Goal: Information Seeking & Learning: Learn about a topic

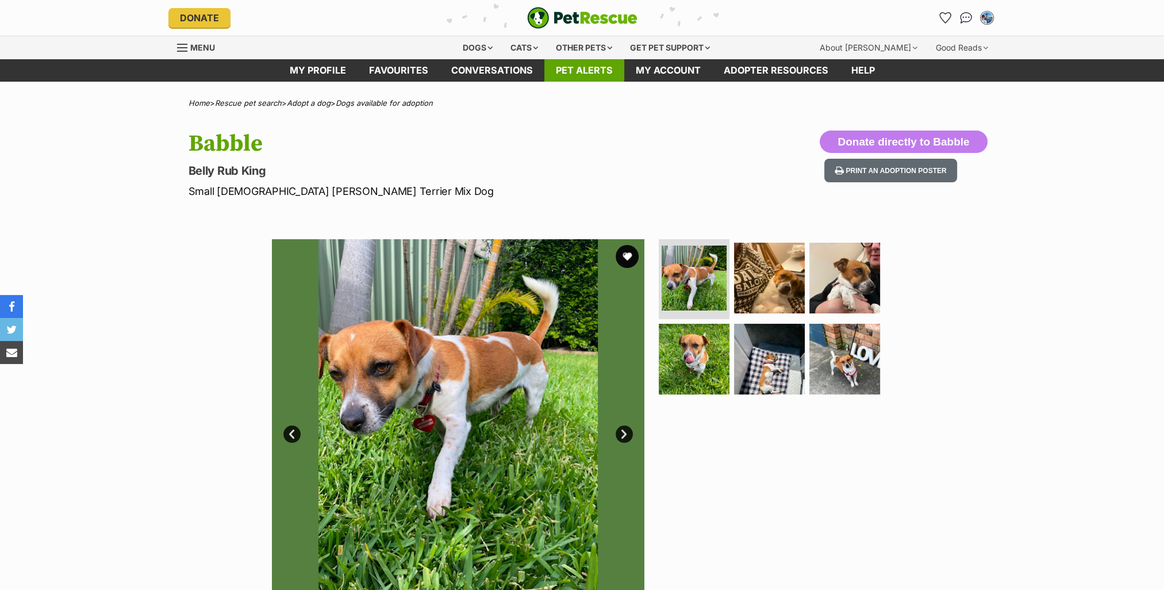
click at [582, 75] on link "Pet alerts" at bounding box center [584, 70] width 80 height 22
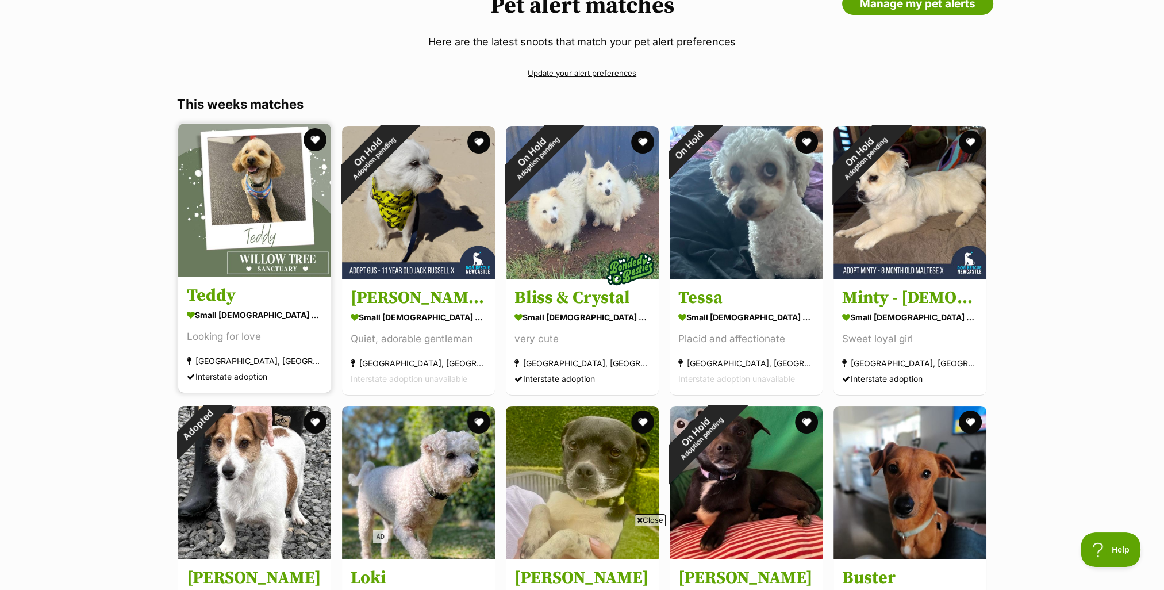
scroll to position [115, 0]
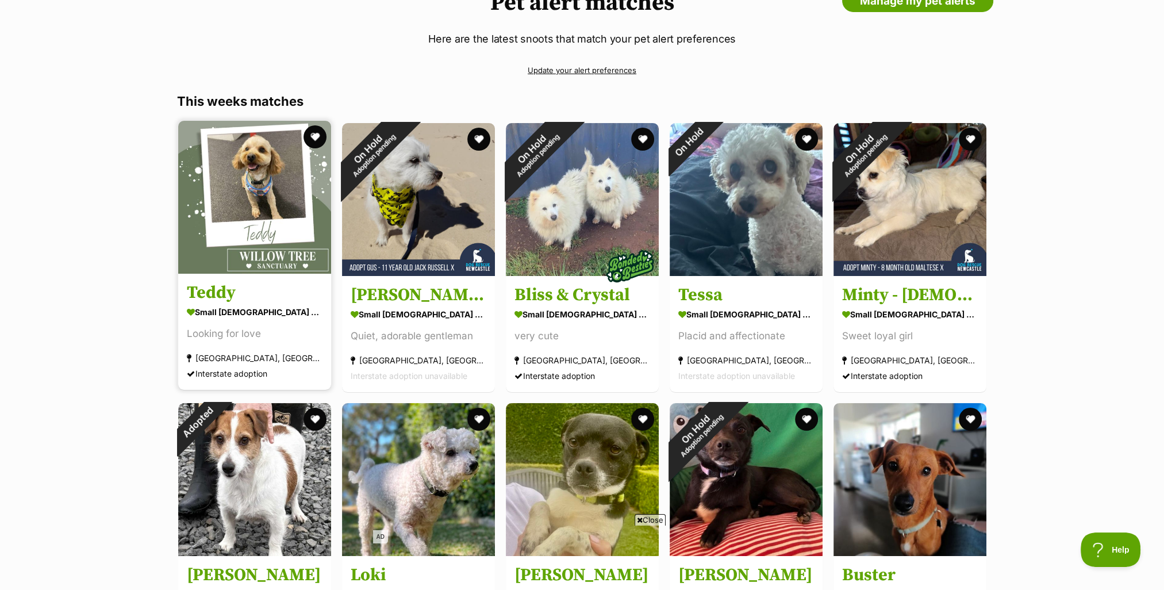
click at [233, 230] on img at bounding box center [254, 197] width 153 height 153
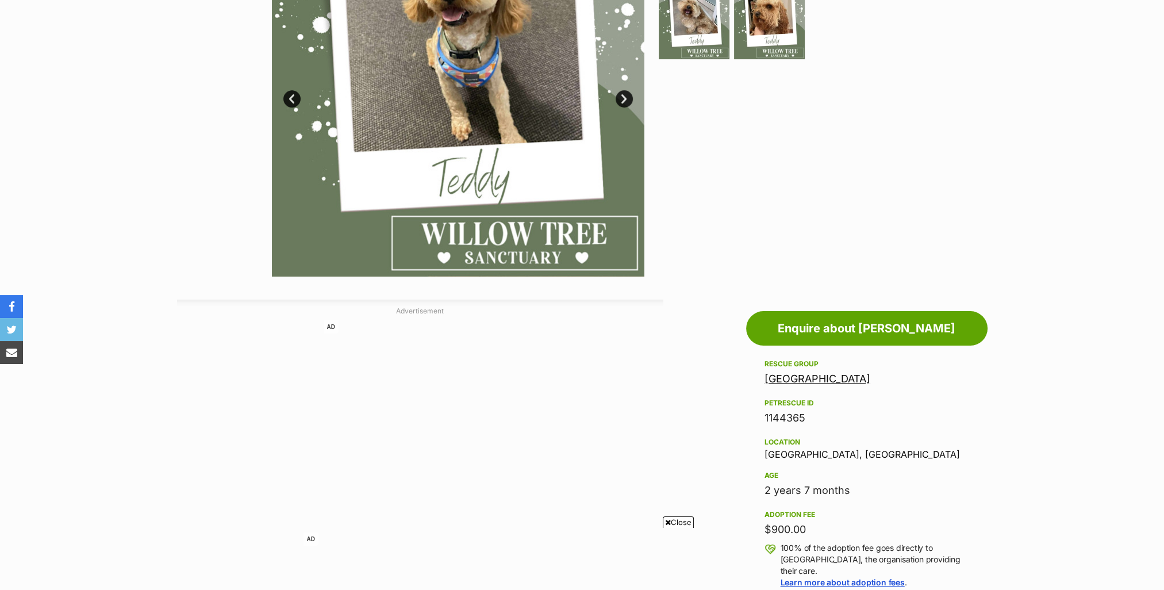
scroll to position [172, 0]
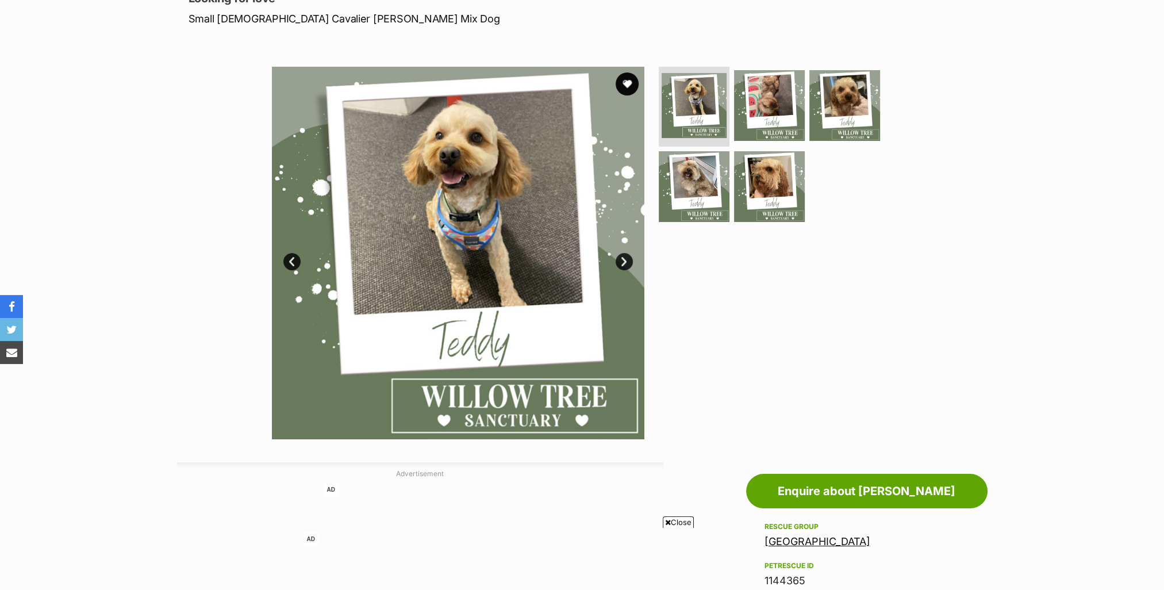
click at [627, 262] on link "Next" at bounding box center [624, 261] width 17 height 17
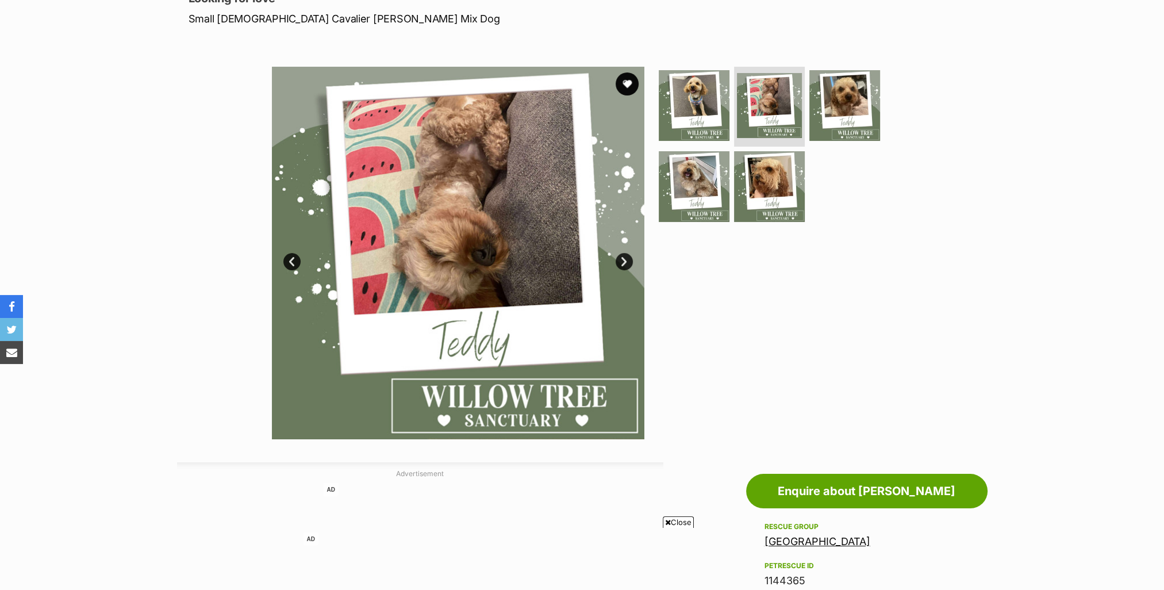
click at [627, 262] on link "Next" at bounding box center [624, 261] width 17 height 17
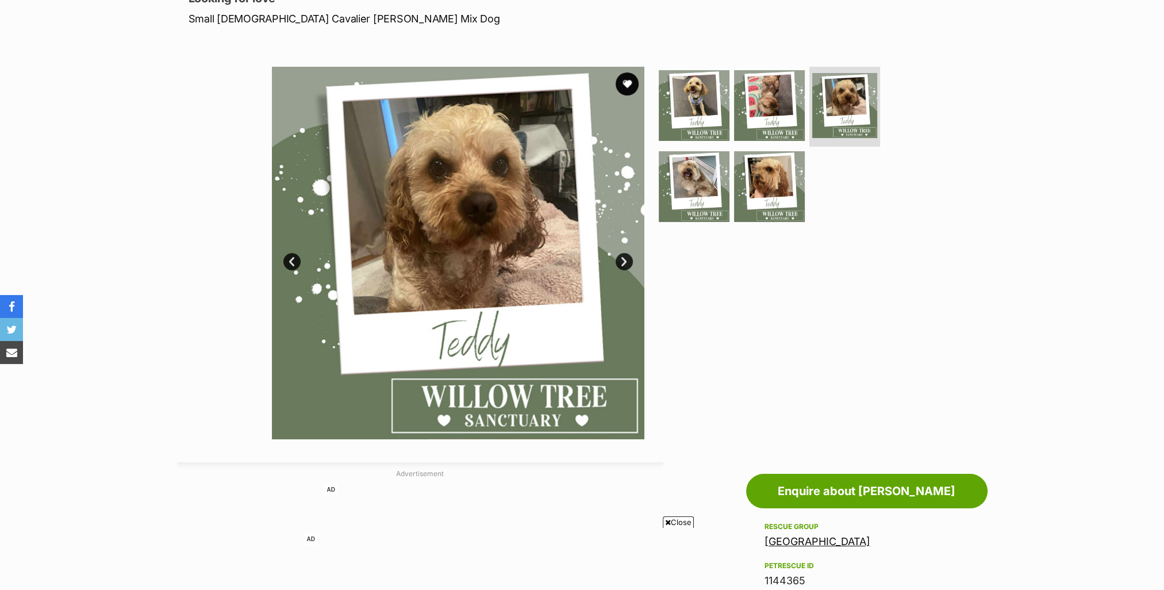
click at [627, 262] on link "Next" at bounding box center [624, 261] width 17 height 17
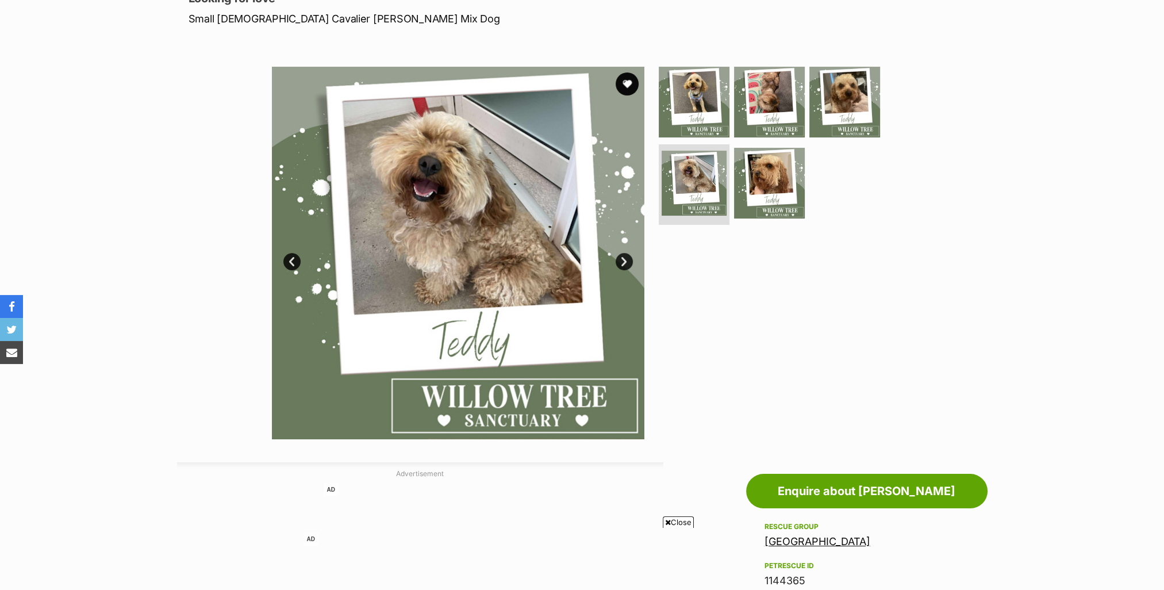
click at [627, 262] on link "Next" at bounding box center [624, 261] width 17 height 17
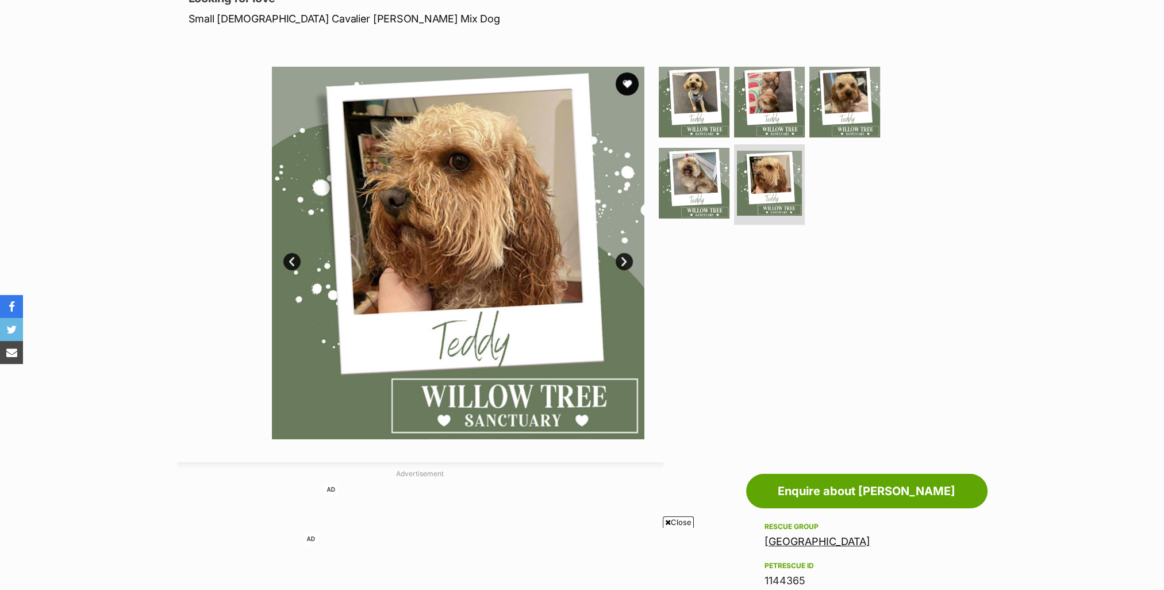
click at [627, 262] on link "Next" at bounding box center [624, 261] width 17 height 17
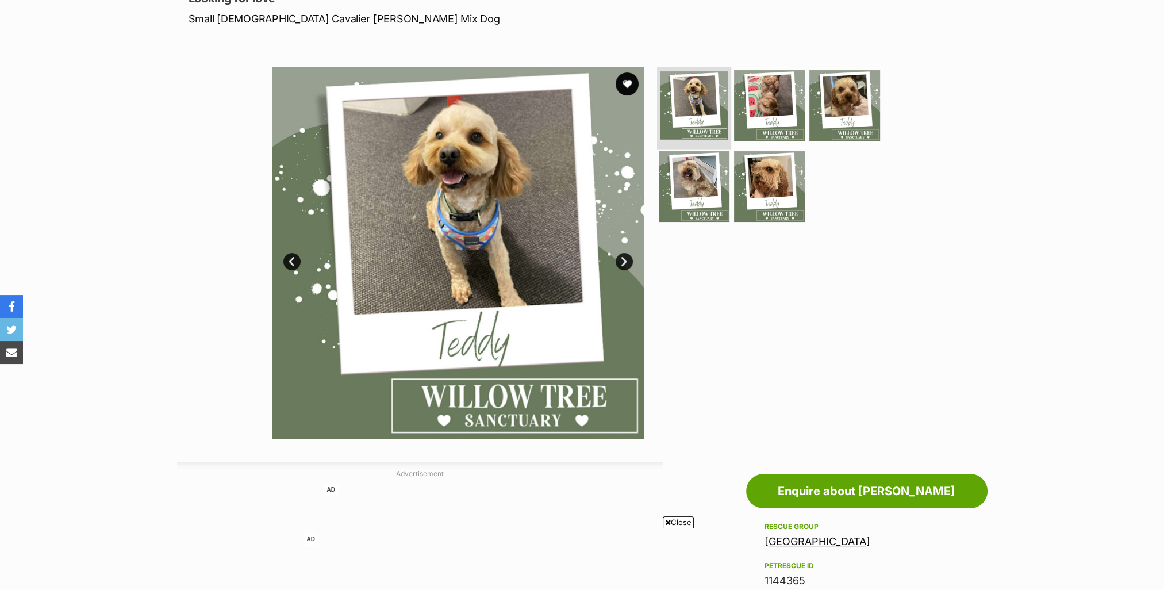
click at [694, 95] on img at bounding box center [694, 105] width 68 height 68
click at [784, 181] on img at bounding box center [769, 186] width 74 height 74
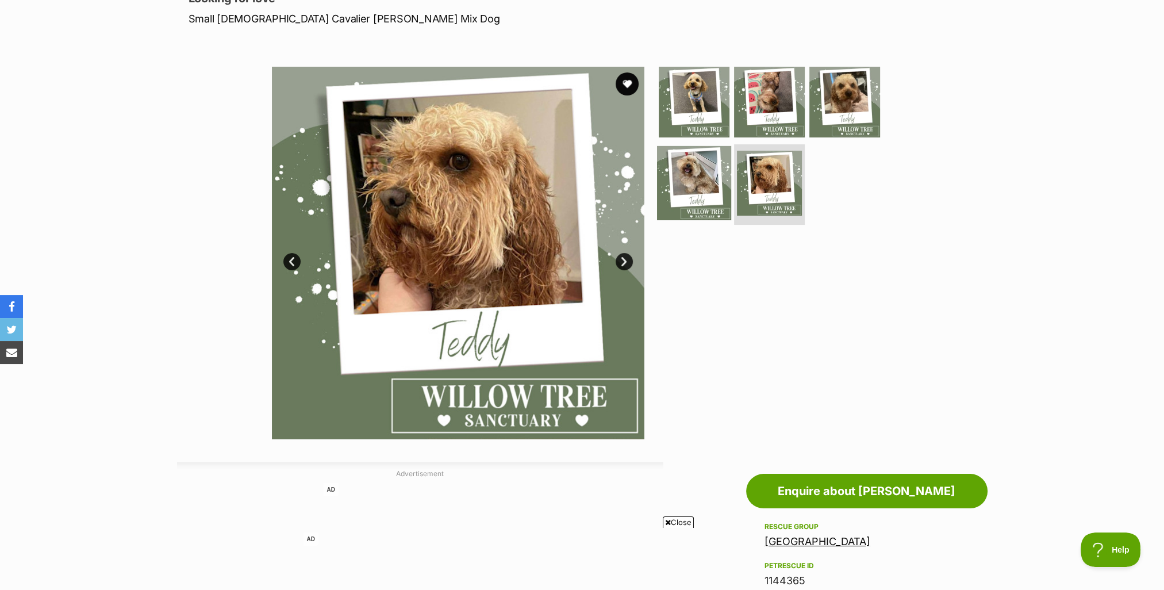
click at [673, 170] on img at bounding box center [694, 183] width 74 height 74
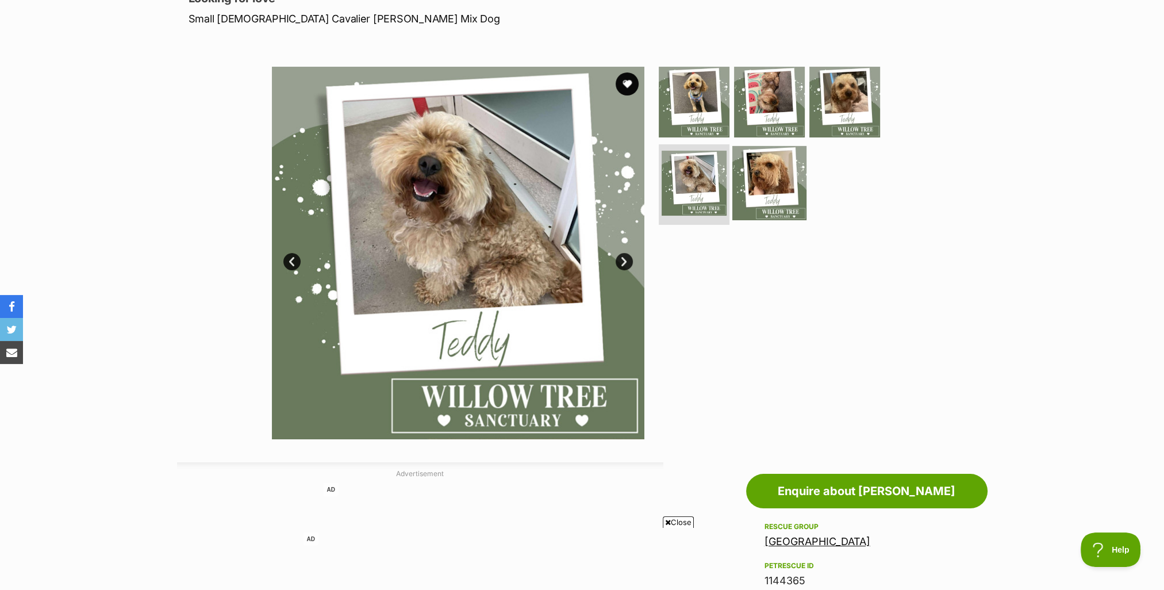
click at [773, 172] on img at bounding box center [769, 183] width 74 height 74
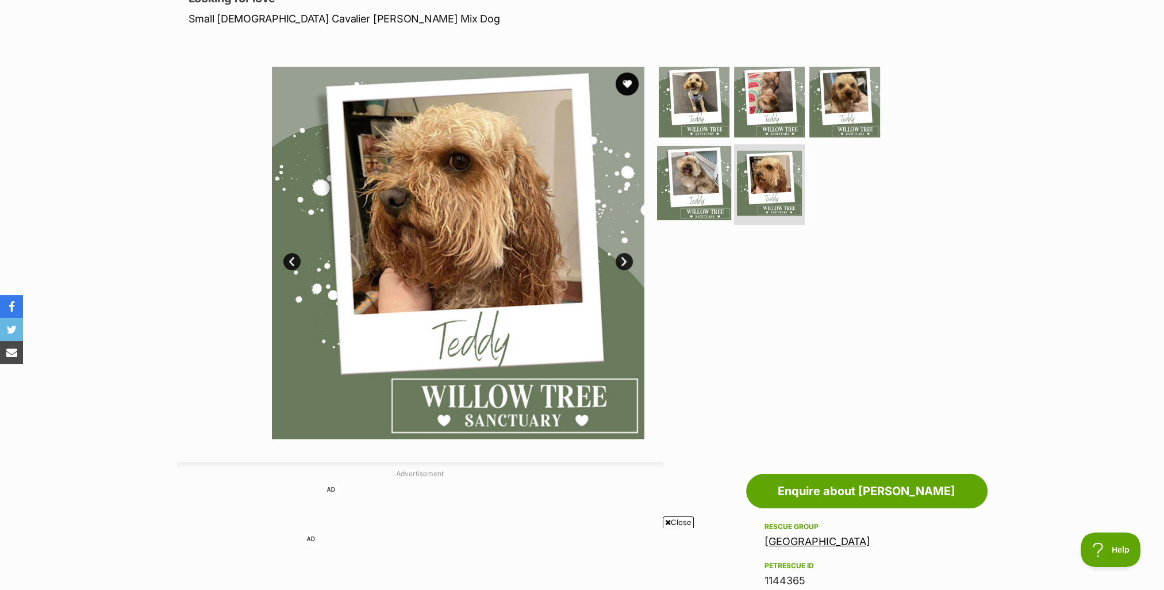
click at [689, 181] on img at bounding box center [694, 183] width 74 height 74
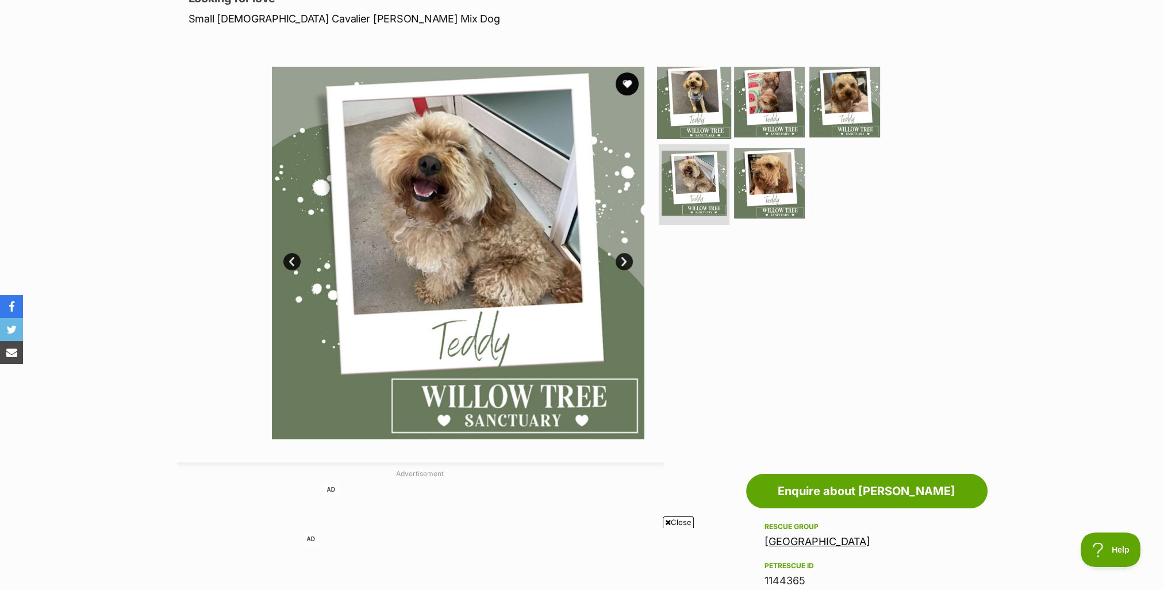
click at [680, 112] on img at bounding box center [694, 101] width 74 height 74
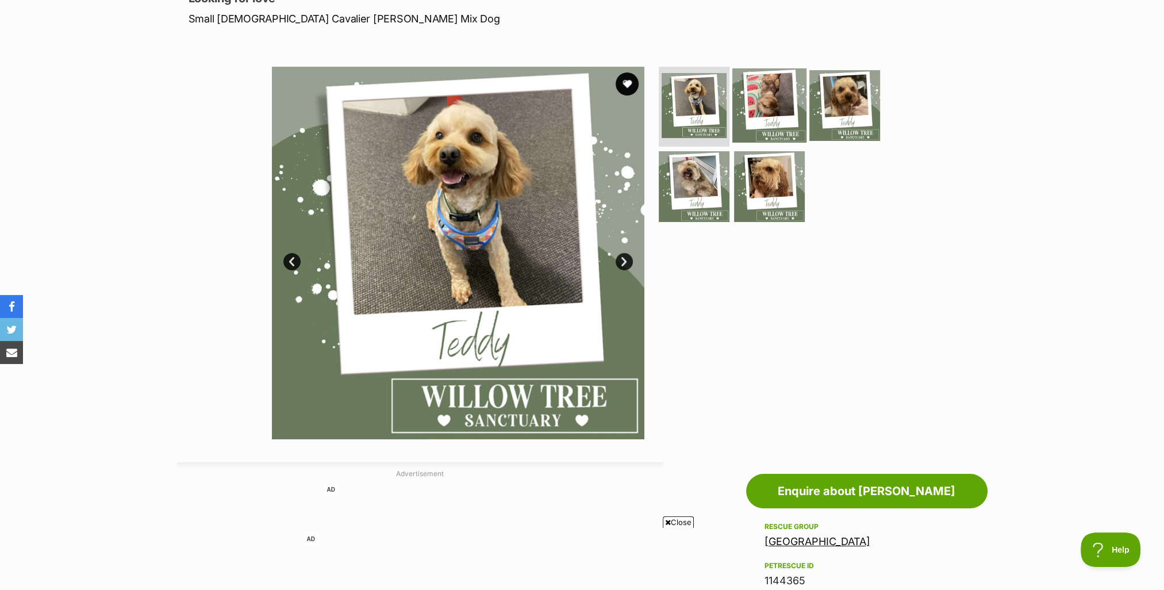
click at [738, 102] on img at bounding box center [769, 105] width 74 height 74
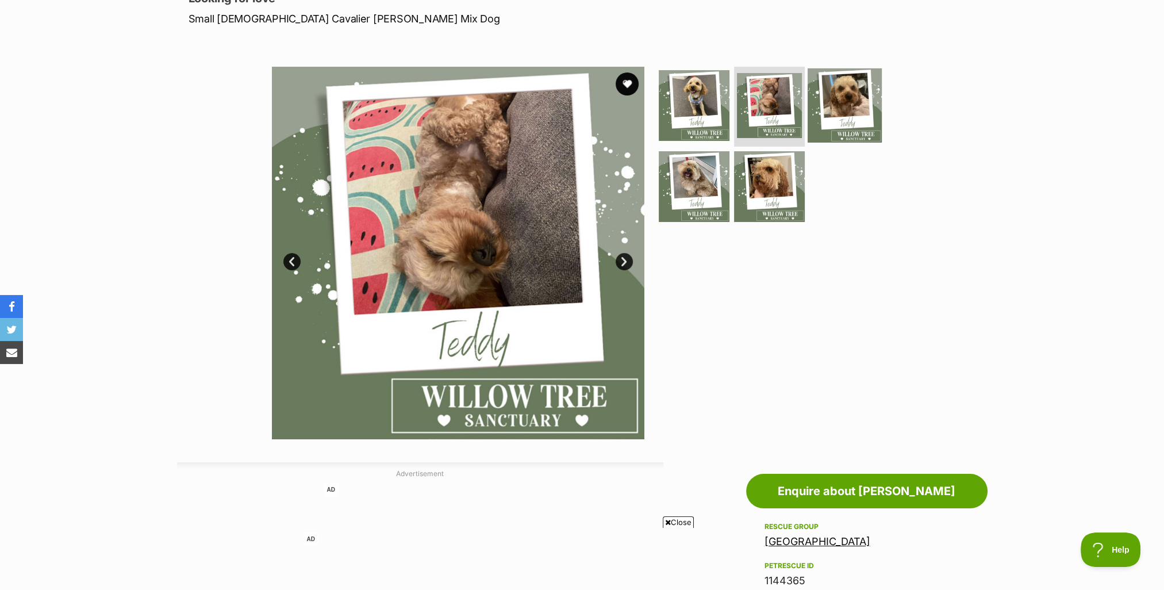
click at [841, 105] on img at bounding box center [845, 105] width 74 height 74
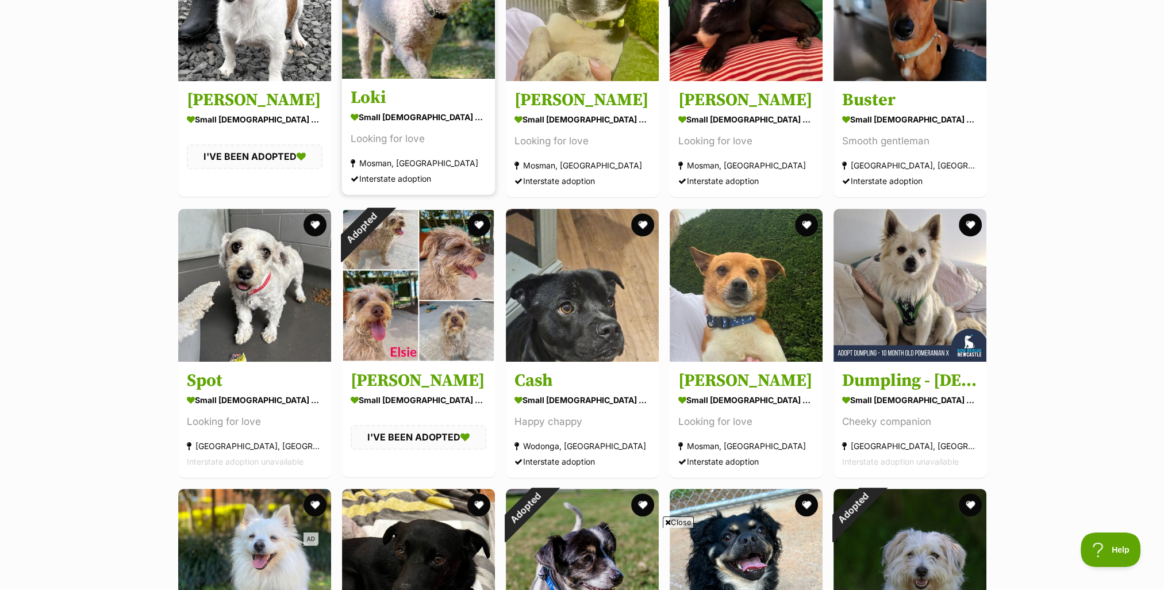
scroll to position [634, 0]
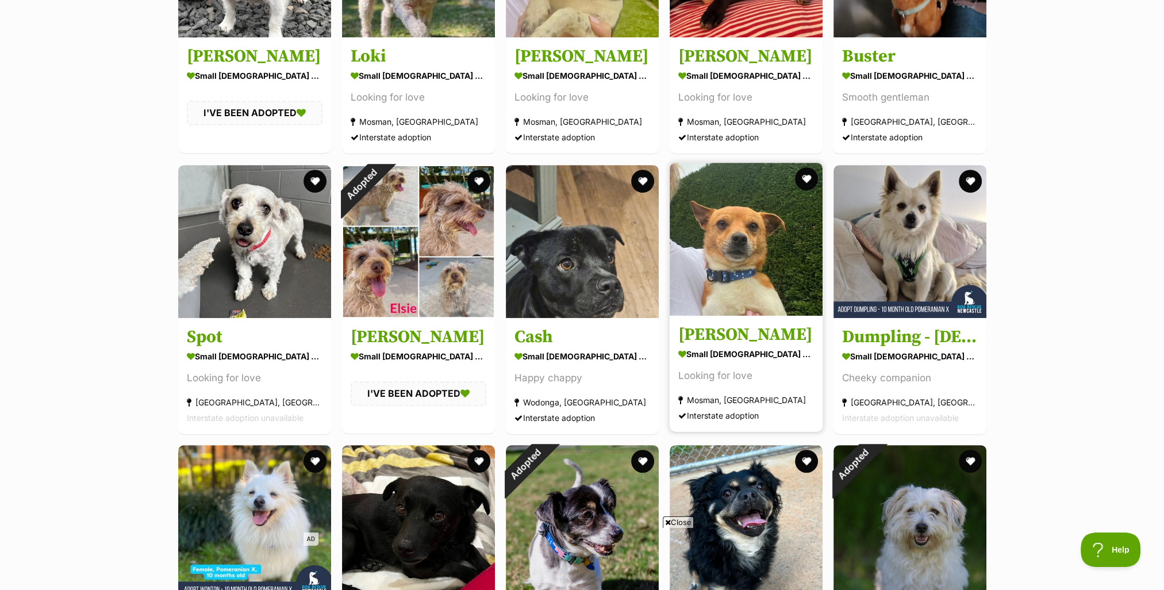
click at [730, 274] on img at bounding box center [746, 239] width 153 height 153
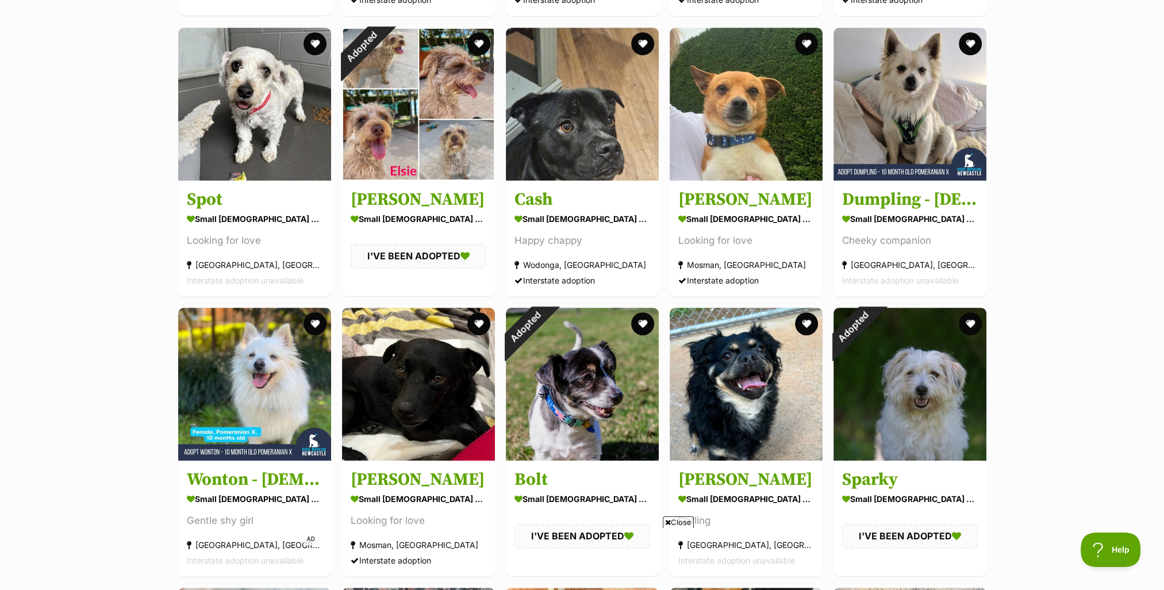
scroll to position [806, 0]
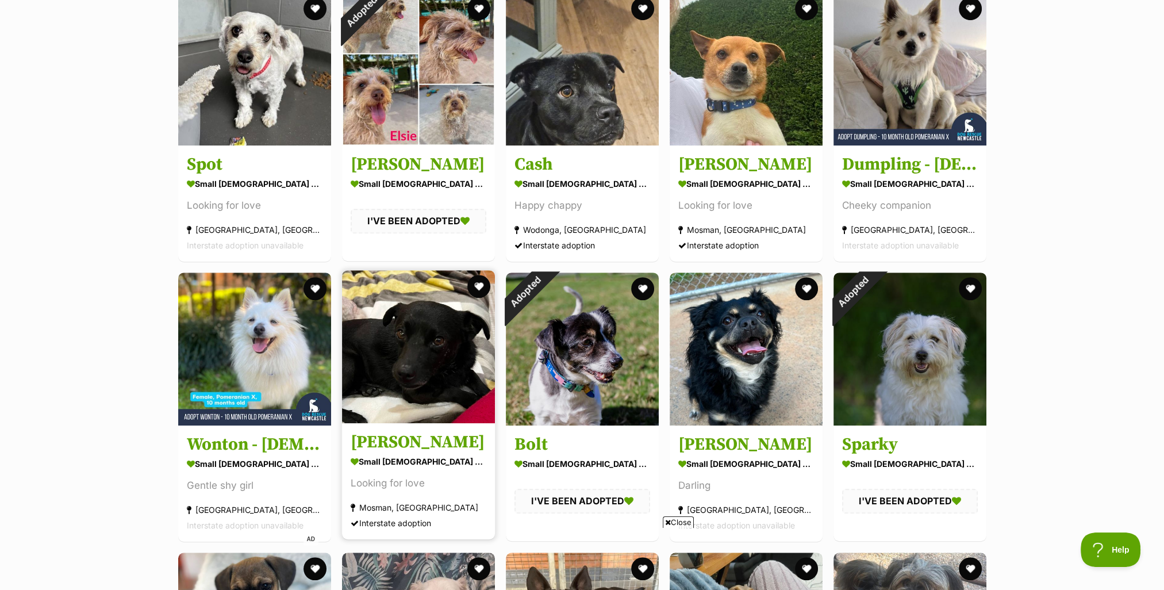
click at [397, 363] on img at bounding box center [418, 346] width 153 height 153
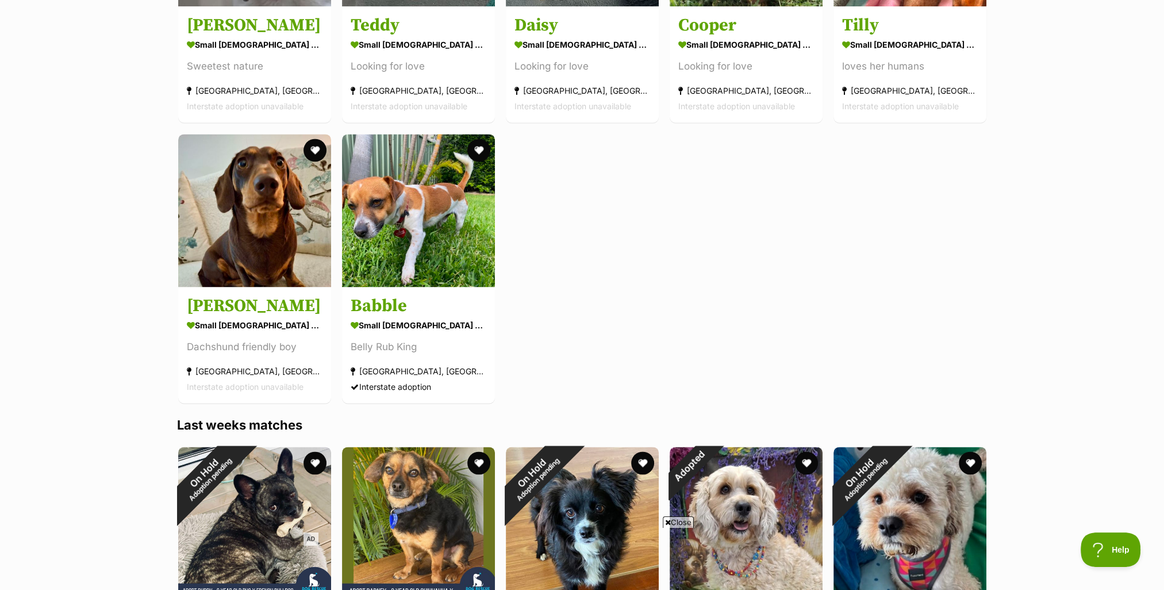
scroll to position [2071, 0]
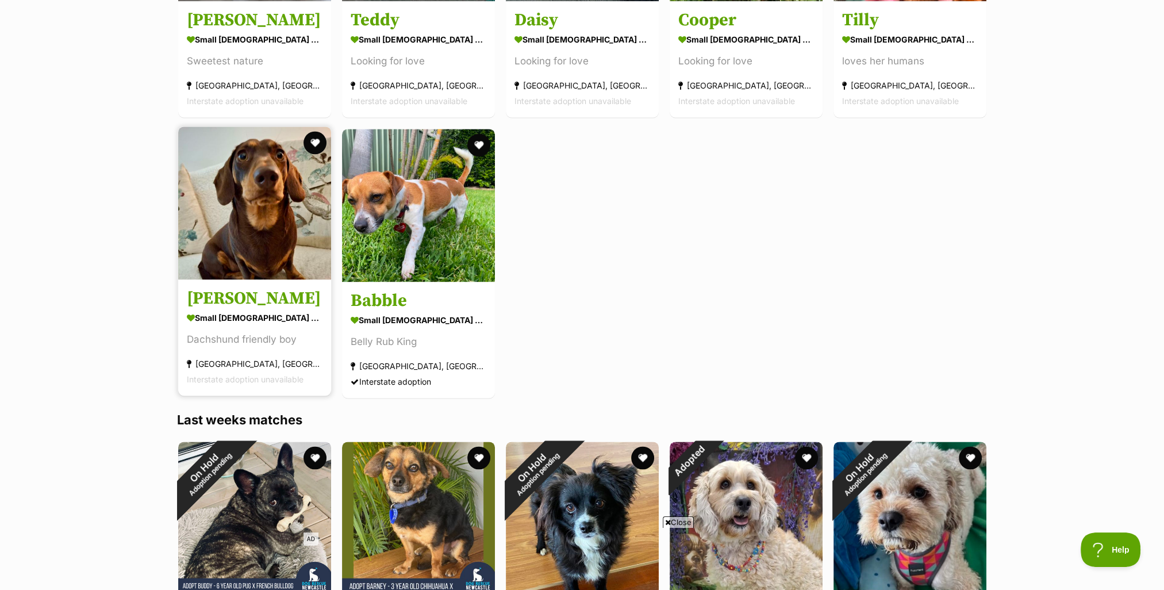
click at [247, 213] on img at bounding box center [254, 202] width 153 height 153
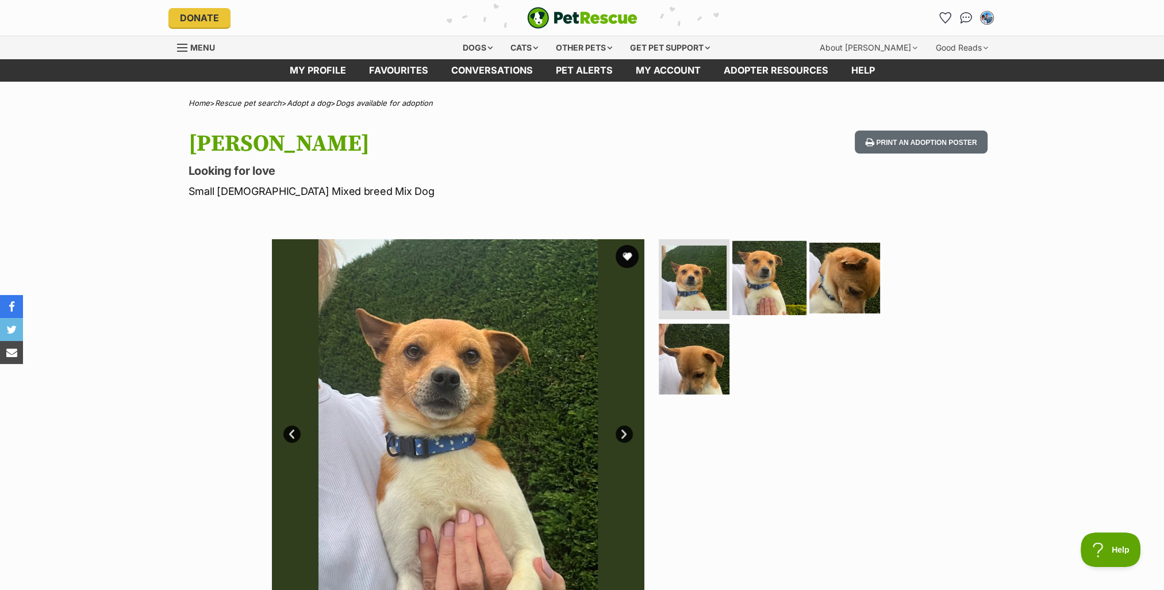
click at [763, 272] on img at bounding box center [769, 277] width 74 height 74
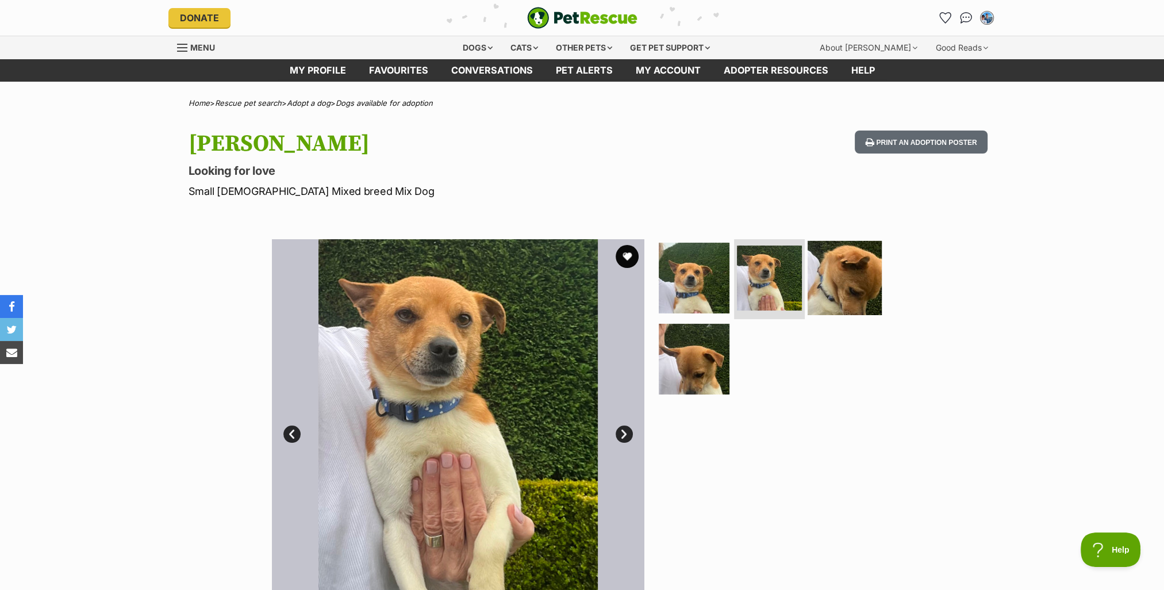
click at [846, 271] on img at bounding box center [845, 277] width 74 height 74
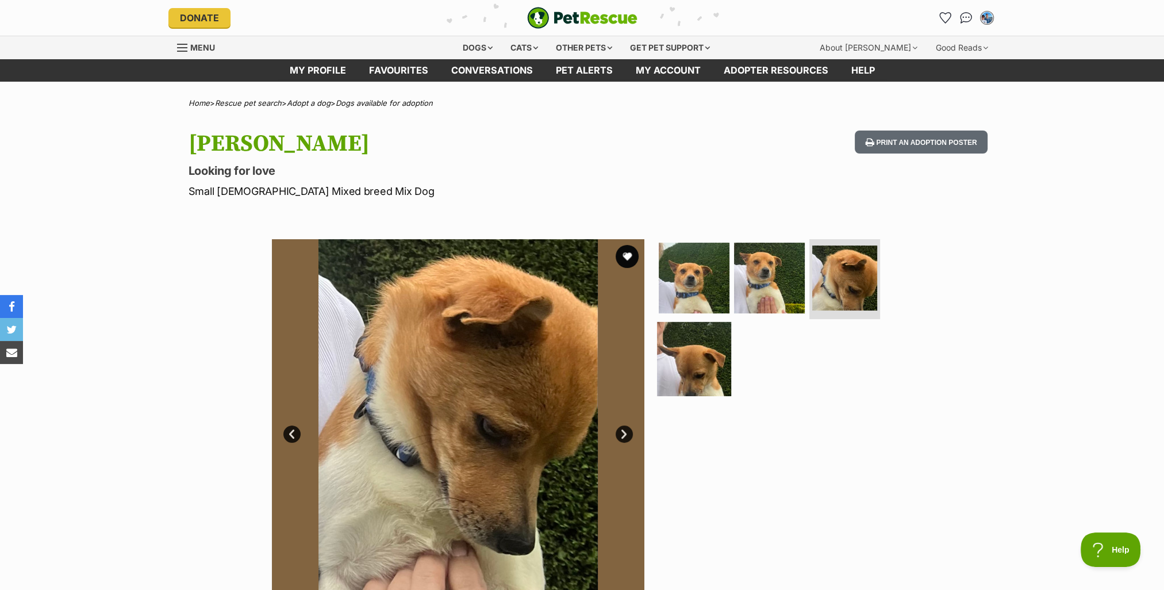
click at [692, 370] on img at bounding box center [694, 359] width 74 height 74
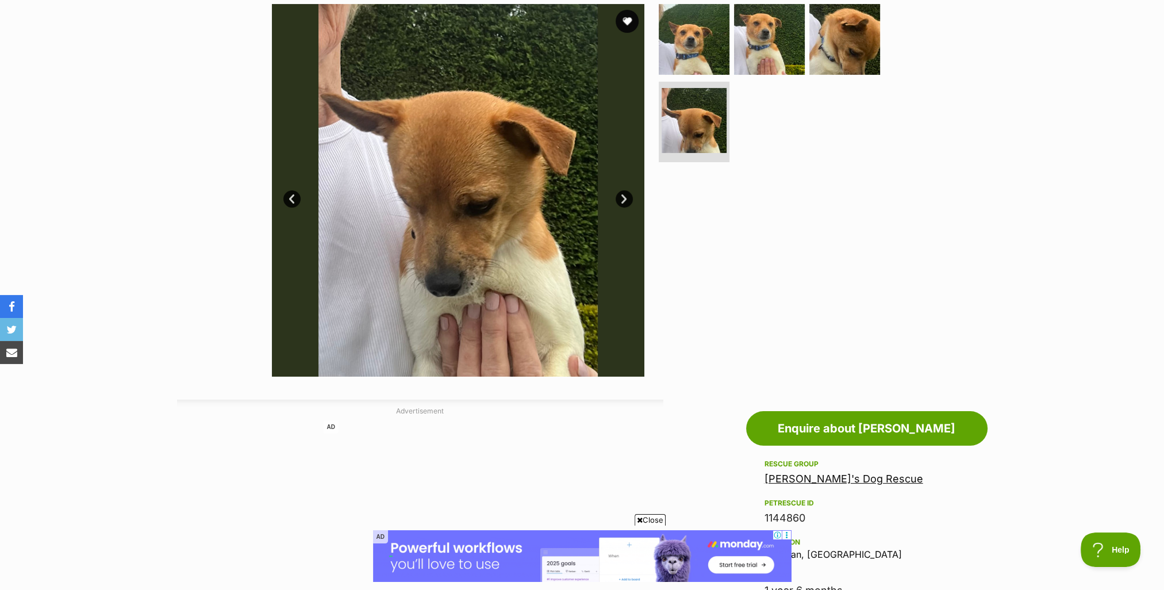
scroll to position [115, 0]
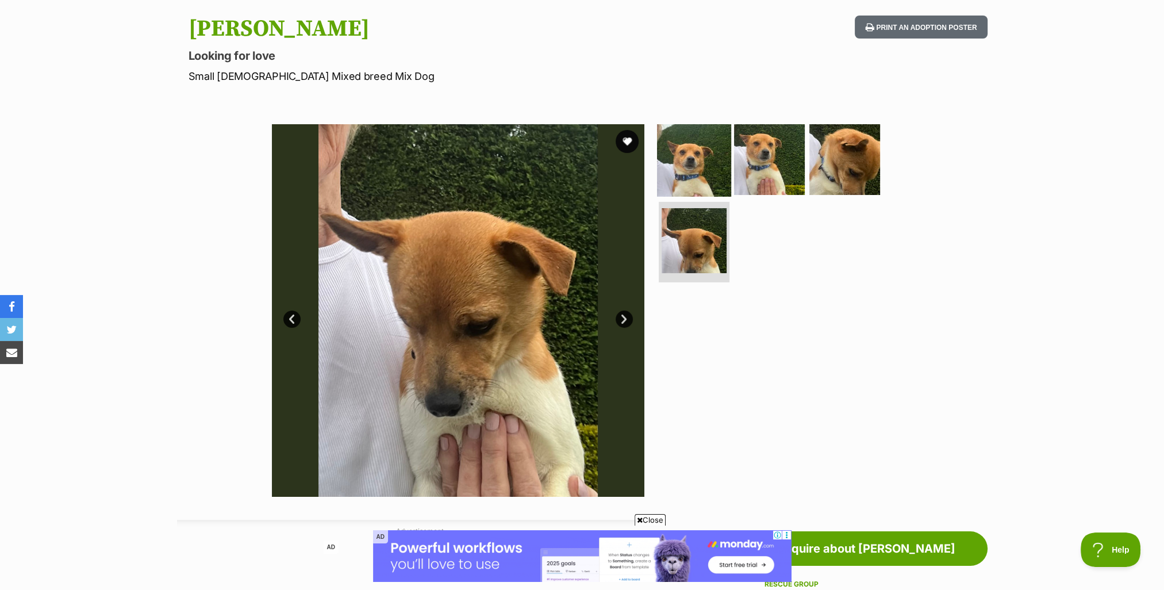
click at [701, 152] on img at bounding box center [694, 159] width 74 height 74
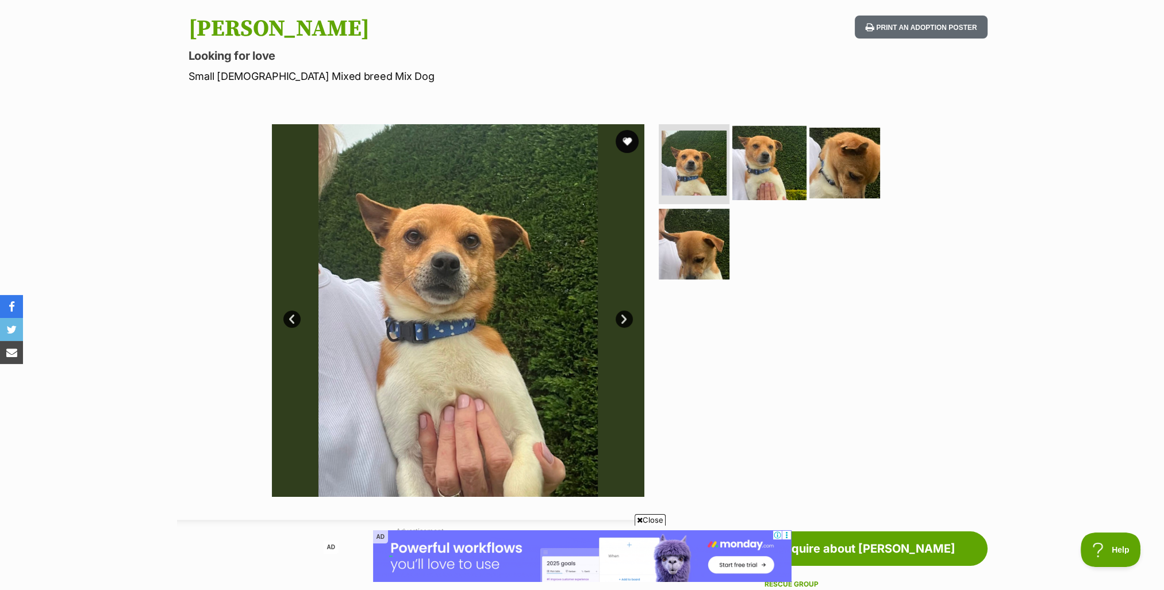
click at [747, 145] on img at bounding box center [769, 162] width 74 height 74
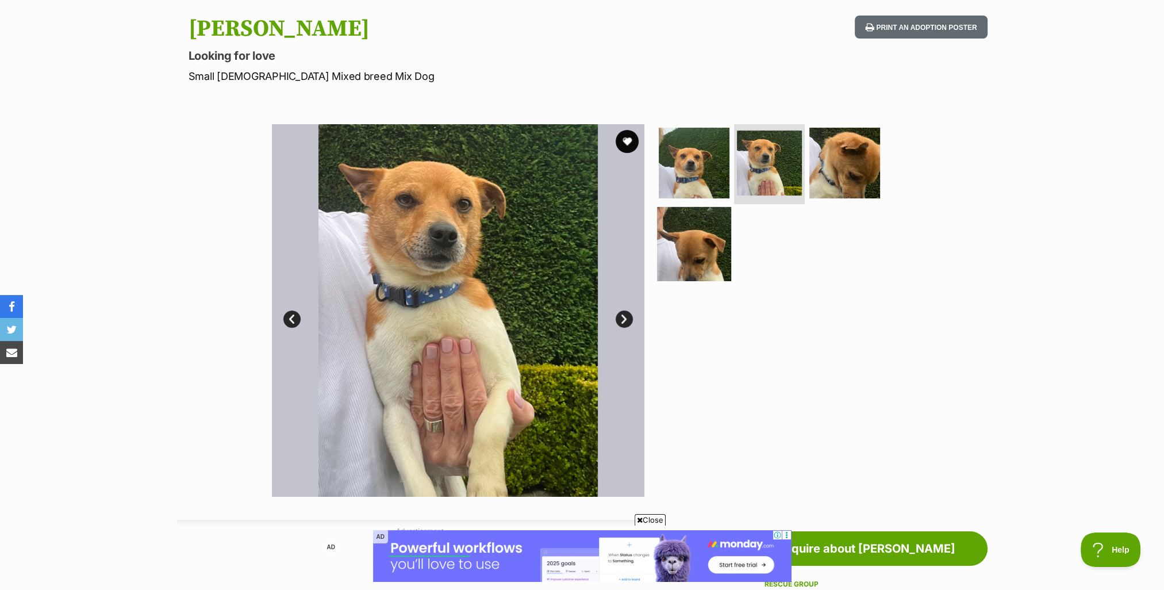
click at [694, 238] on img at bounding box center [694, 244] width 74 height 74
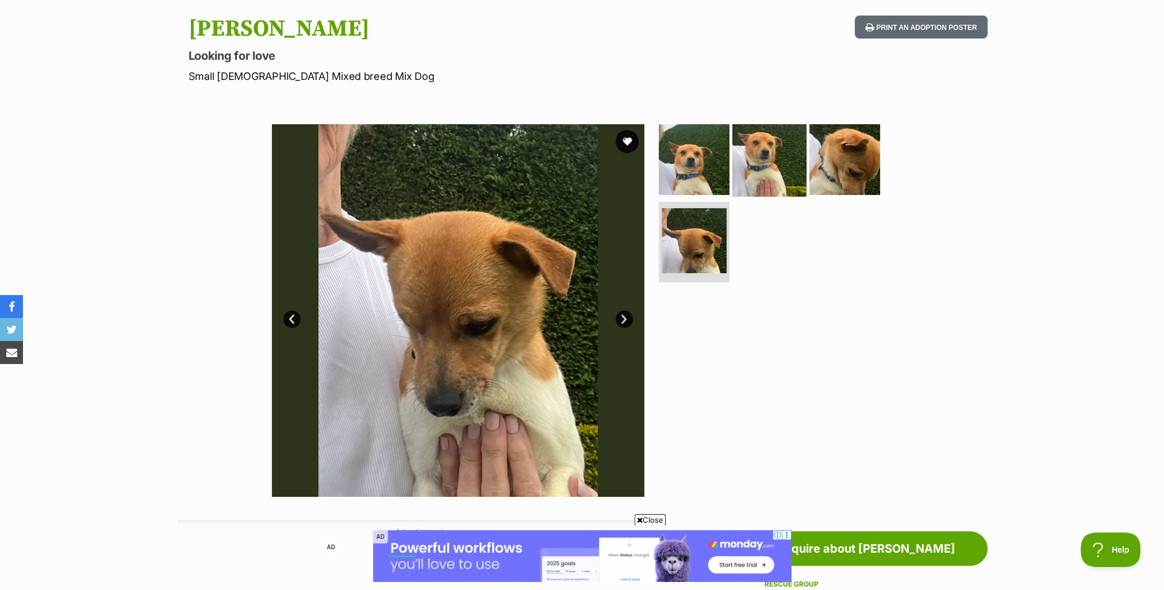
click at [759, 168] on img at bounding box center [769, 159] width 74 height 74
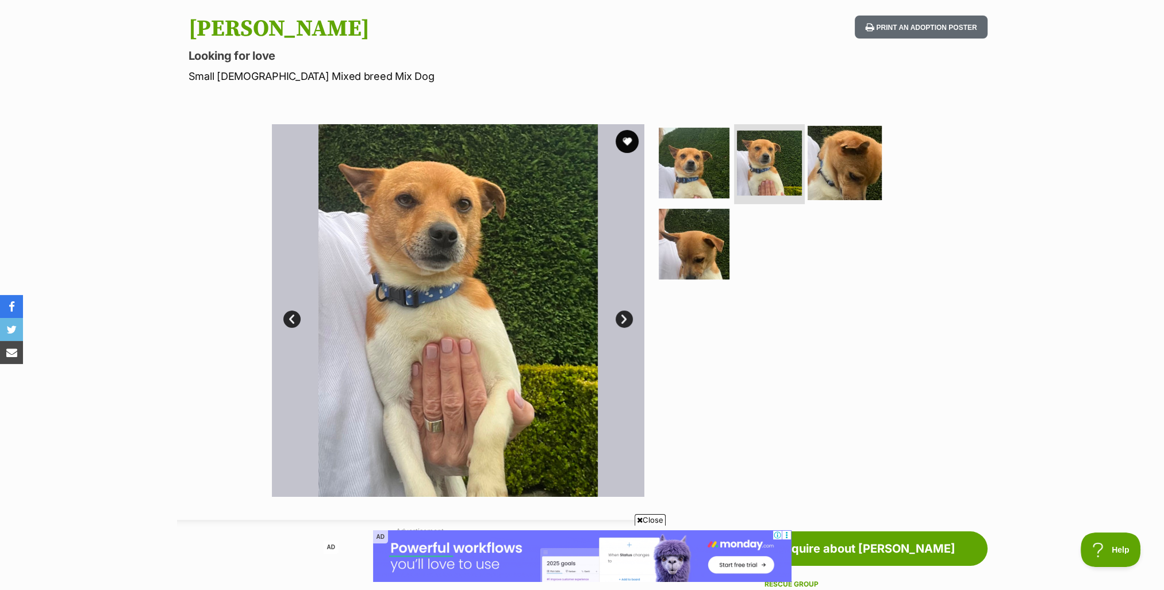
click at [848, 163] on img at bounding box center [845, 162] width 74 height 74
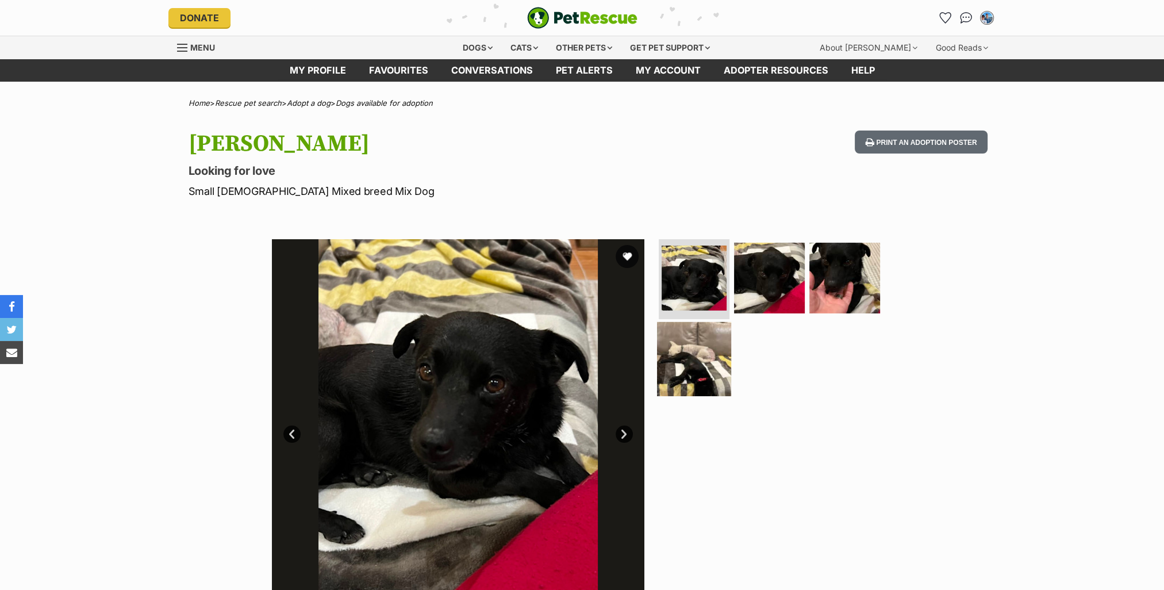
click at [670, 360] on img at bounding box center [694, 359] width 74 height 74
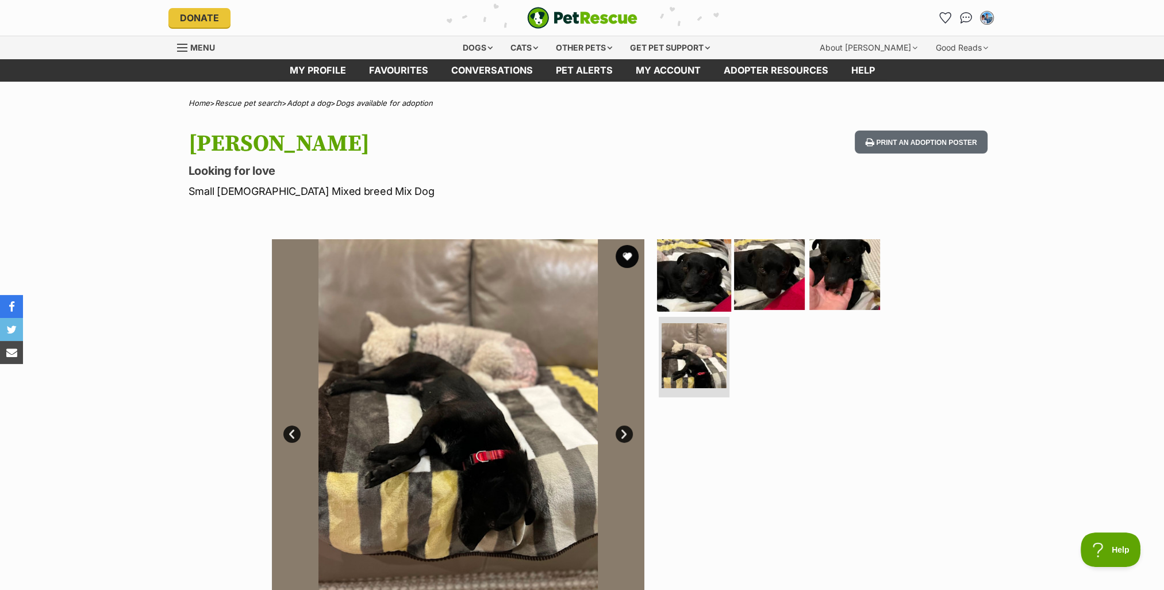
click at [686, 256] on img at bounding box center [694, 274] width 74 height 74
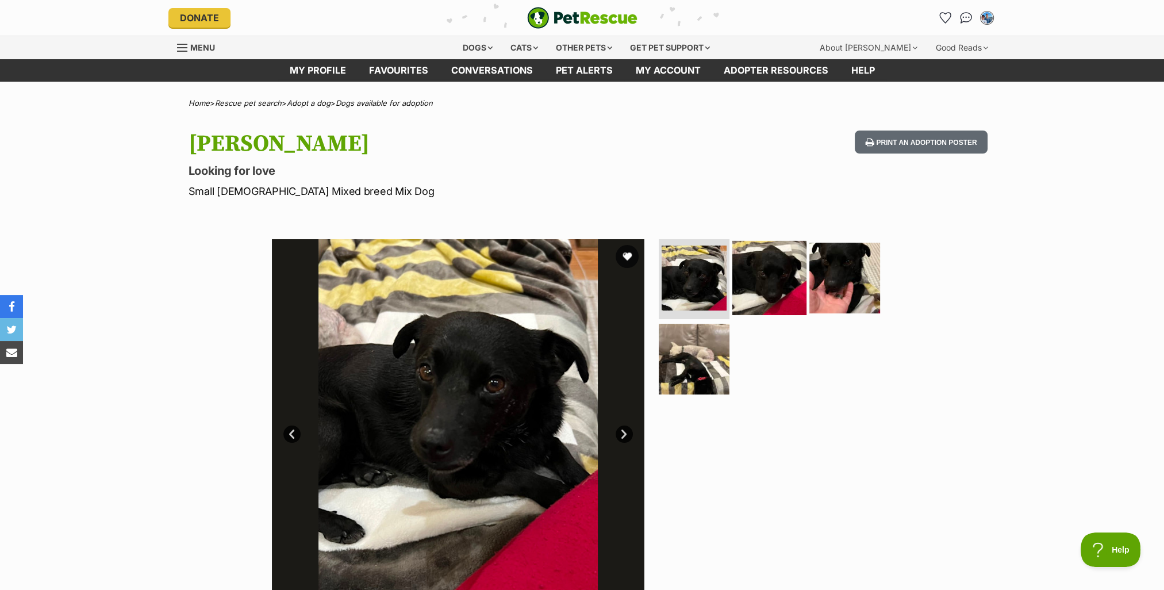
click at [782, 270] on img at bounding box center [769, 277] width 74 height 74
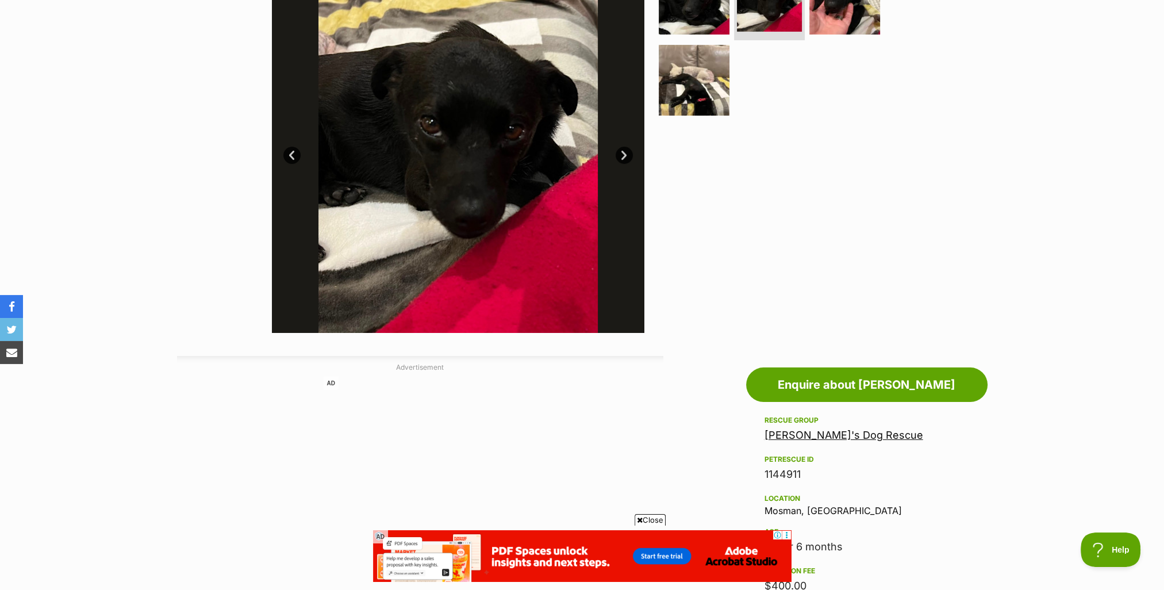
scroll to position [172, 0]
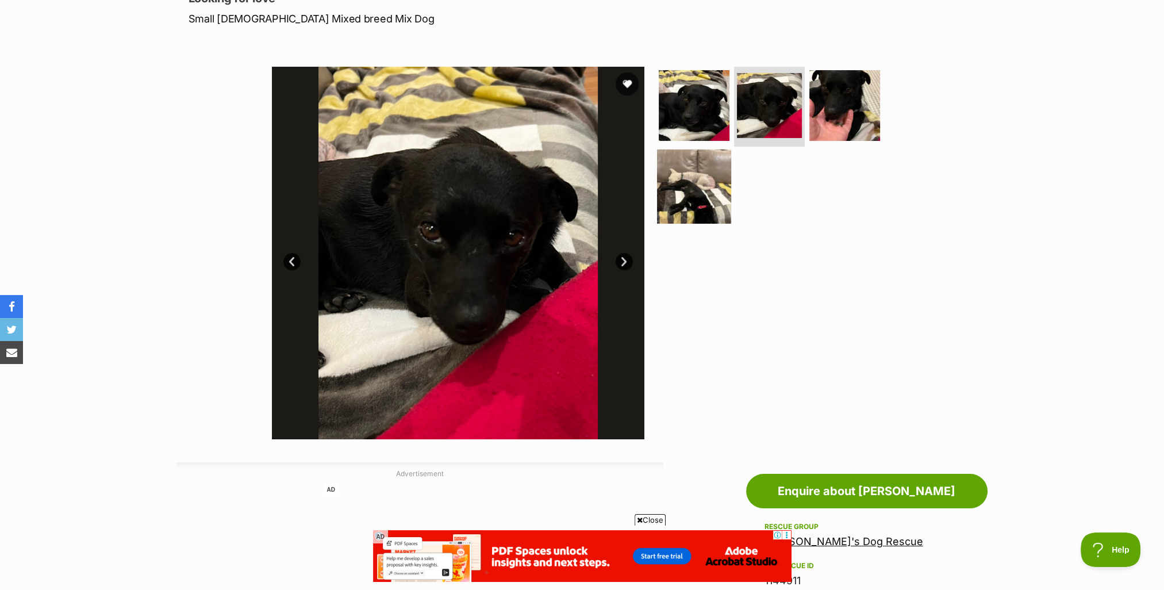
click at [706, 187] on img at bounding box center [694, 186] width 74 height 74
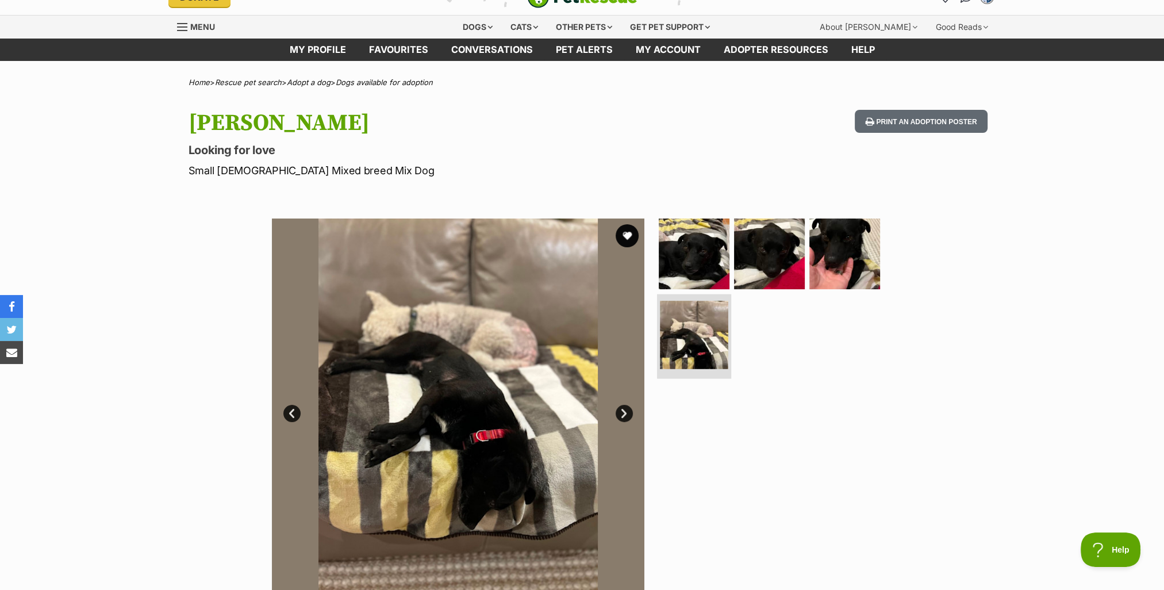
scroll to position [0, 0]
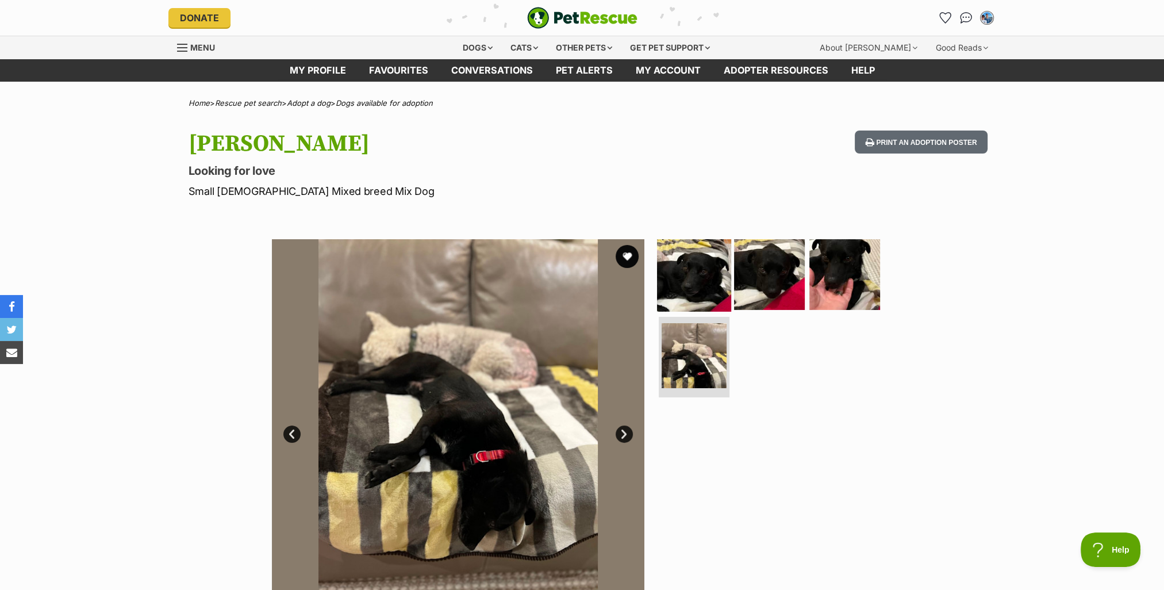
click at [700, 267] on img at bounding box center [694, 274] width 74 height 74
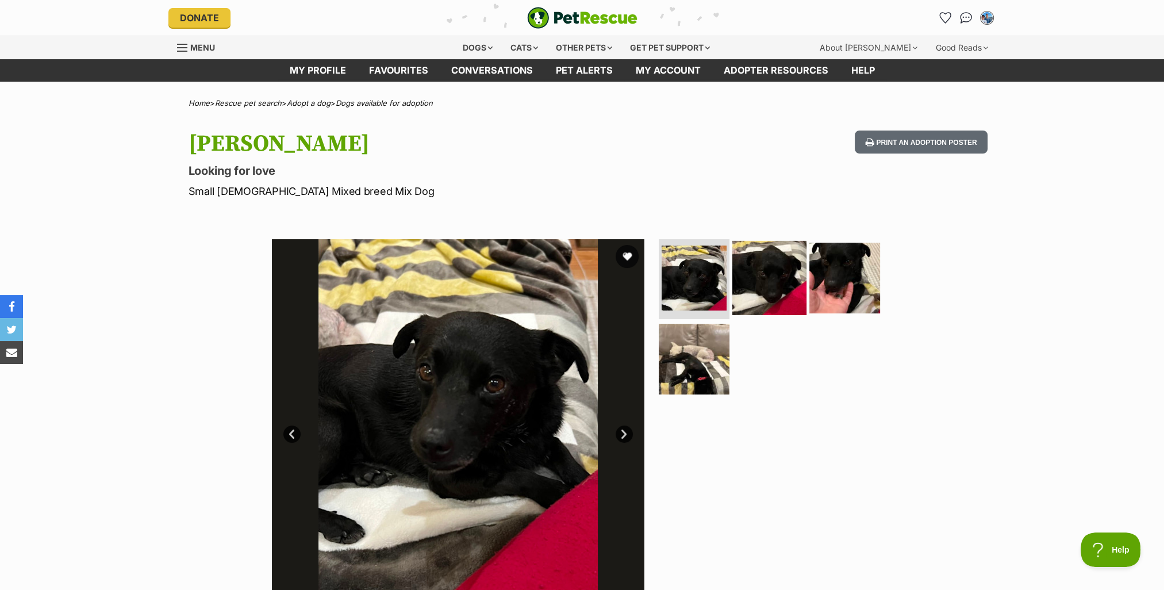
click at [768, 277] on img at bounding box center [769, 277] width 74 height 74
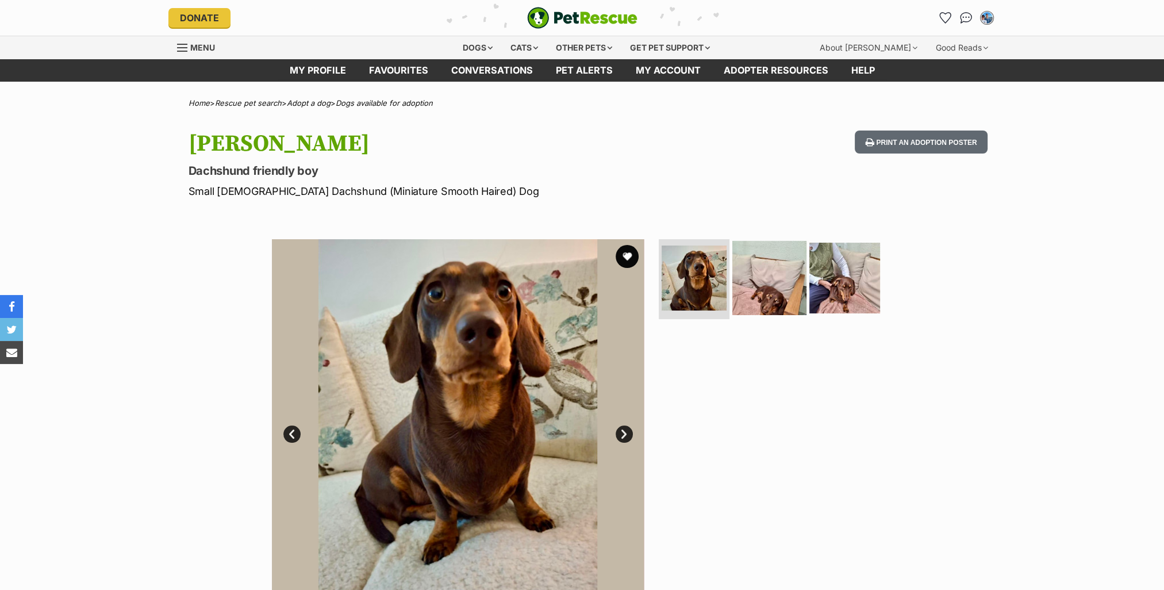
click at [784, 297] on img at bounding box center [769, 277] width 74 height 74
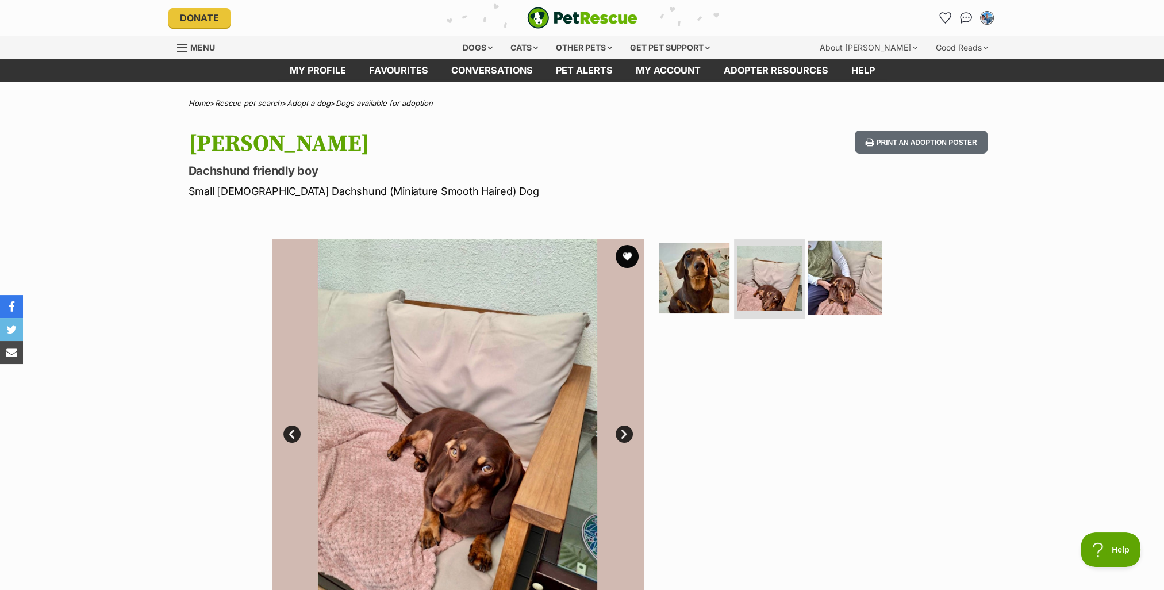
click at [832, 296] on img at bounding box center [845, 277] width 74 height 74
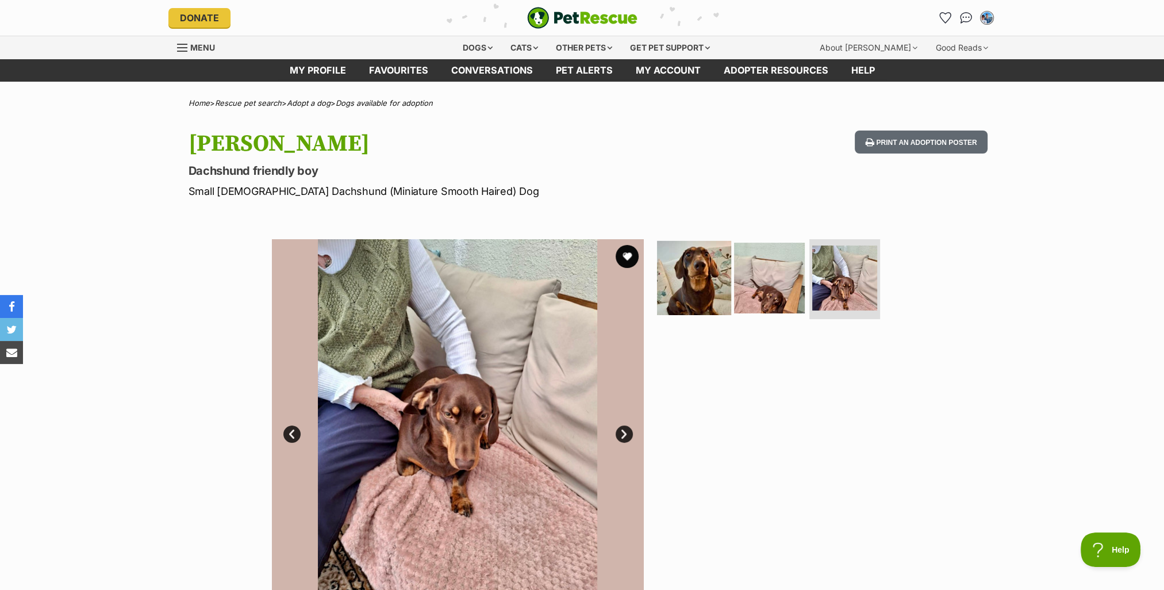
click at [692, 284] on img at bounding box center [694, 277] width 74 height 74
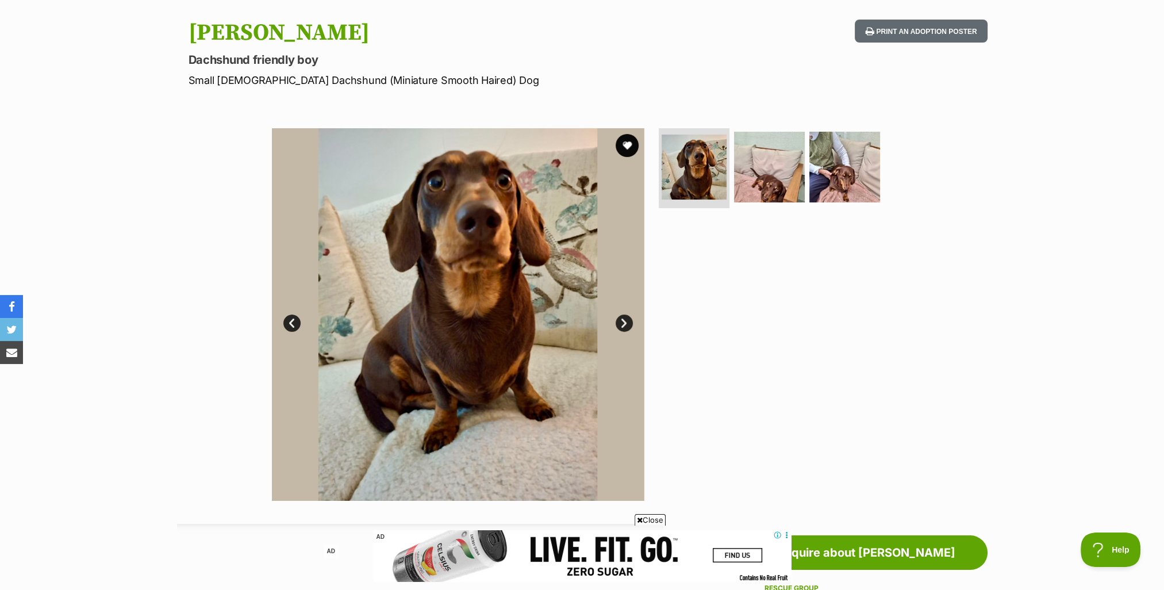
scroll to position [57, 0]
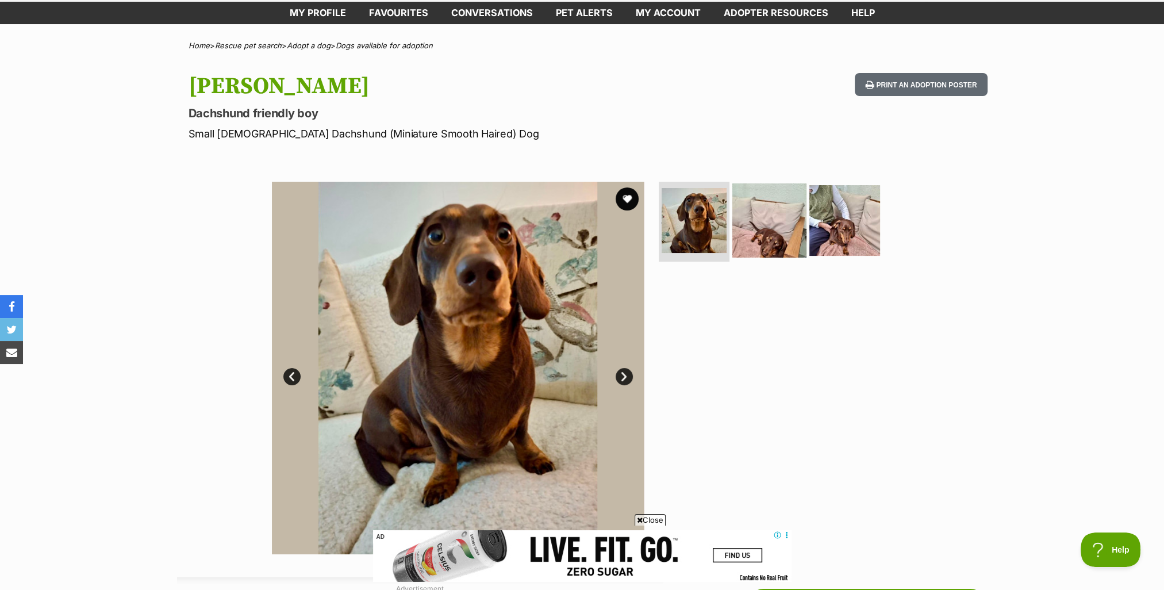
click at [769, 227] on img at bounding box center [769, 220] width 74 height 74
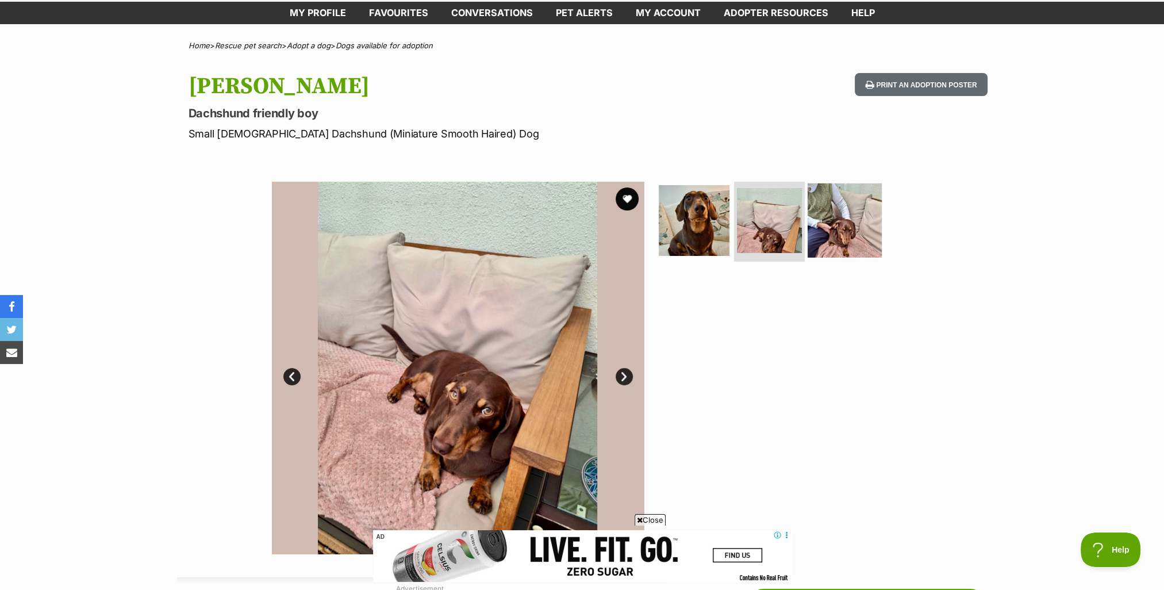
click at [859, 227] on img at bounding box center [845, 220] width 74 height 74
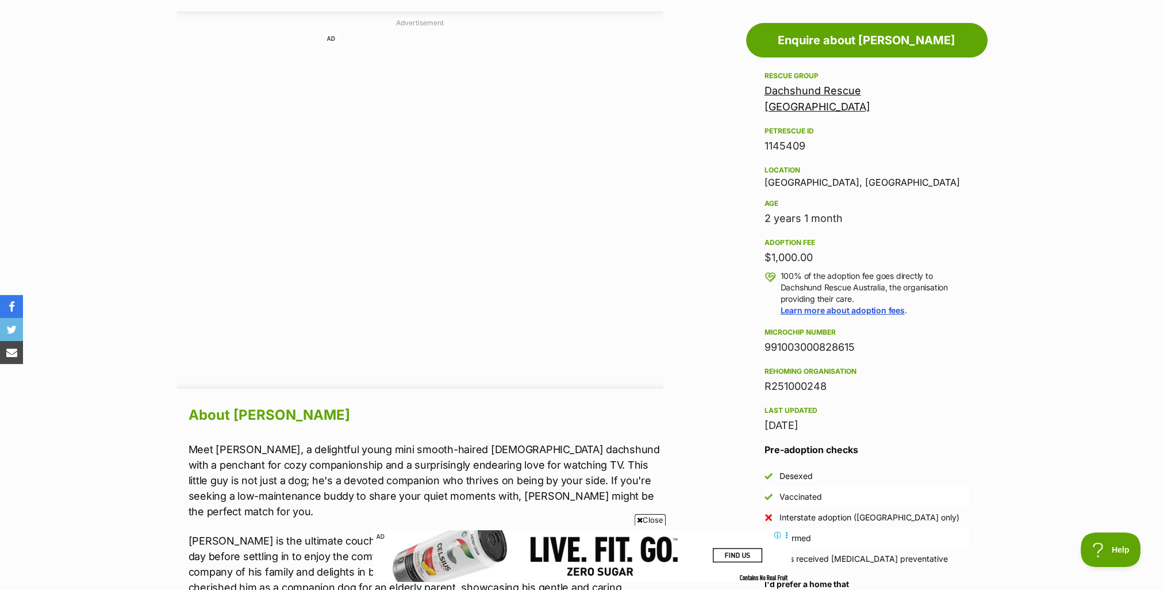
scroll to position [632, 0]
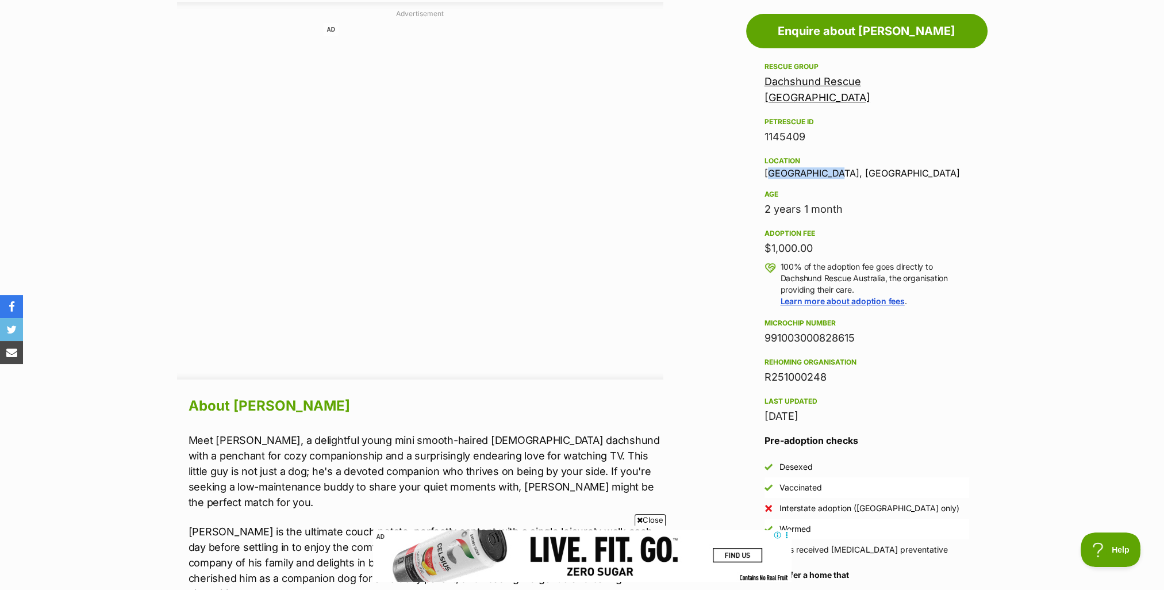
drag, startPoint x: 765, startPoint y: 160, endPoint x: 828, endPoint y: 157, distance: 63.9
click at [828, 157] on div "Location Blue Bay, NSW" at bounding box center [867, 166] width 205 height 24
